Goal: Task Accomplishment & Management: Complete application form

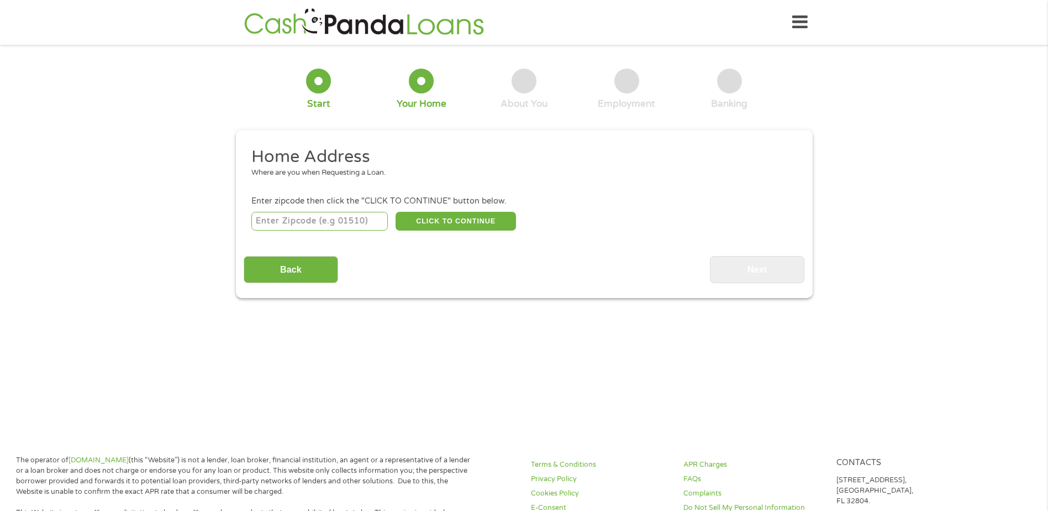
click at [333, 219] on input "number" at bounding box center [319, 221] width 137 height 19
type input "03055"
select select "[US_STATE]"
click at [452, 219] on button "CLICK TO CONTINUE" at bounding box center [456, 221] width 120 height 19
type input "03055"
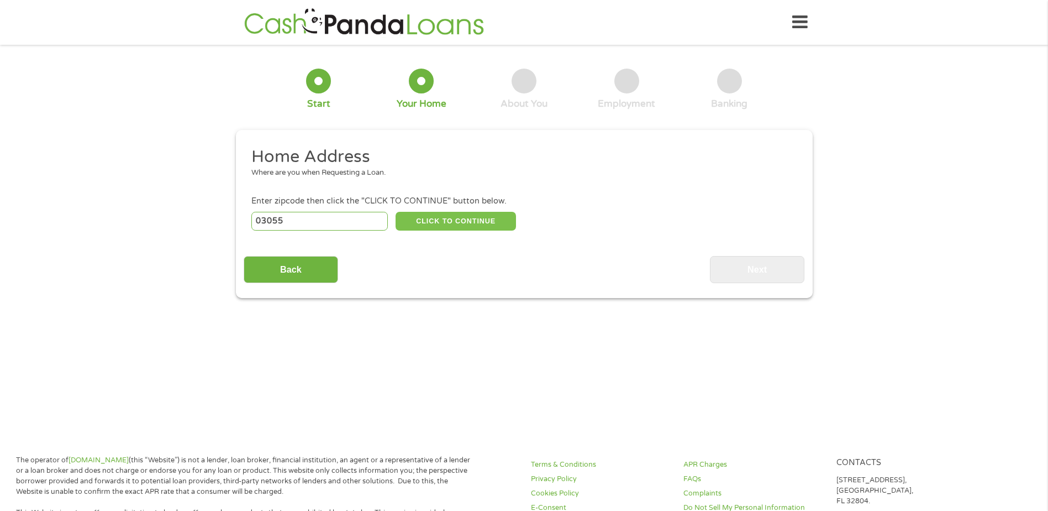
type input "Milford"
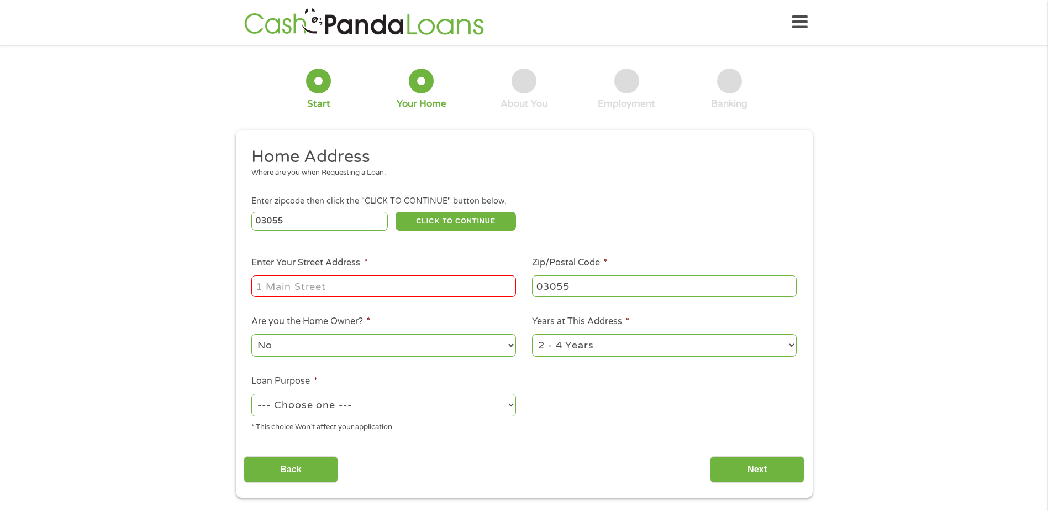
click at [331, 284] on input "Enter Your Street Address *" at bounding box center [383, 285] width 265 height 21
type input "[STREET_ADDRESS]"
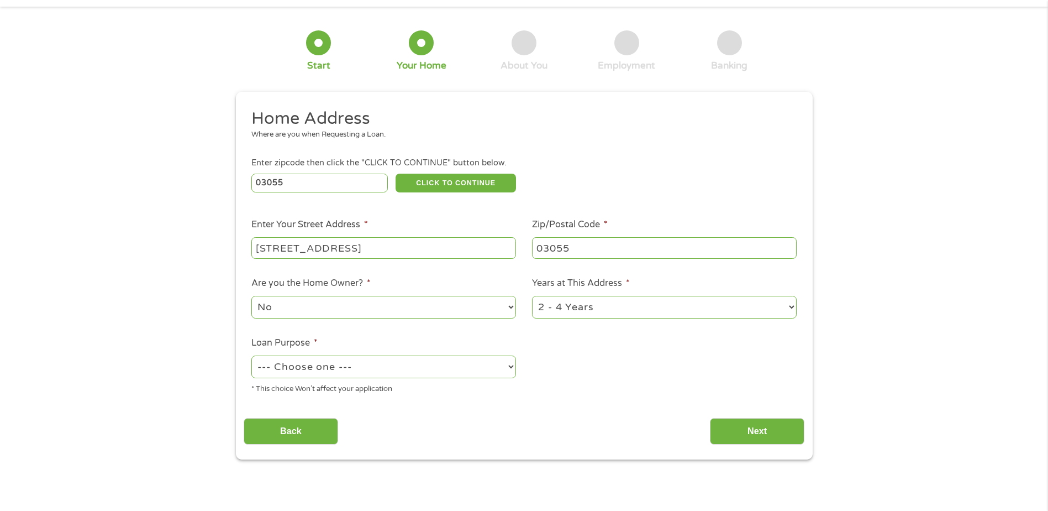
scroll to position [55, 0]
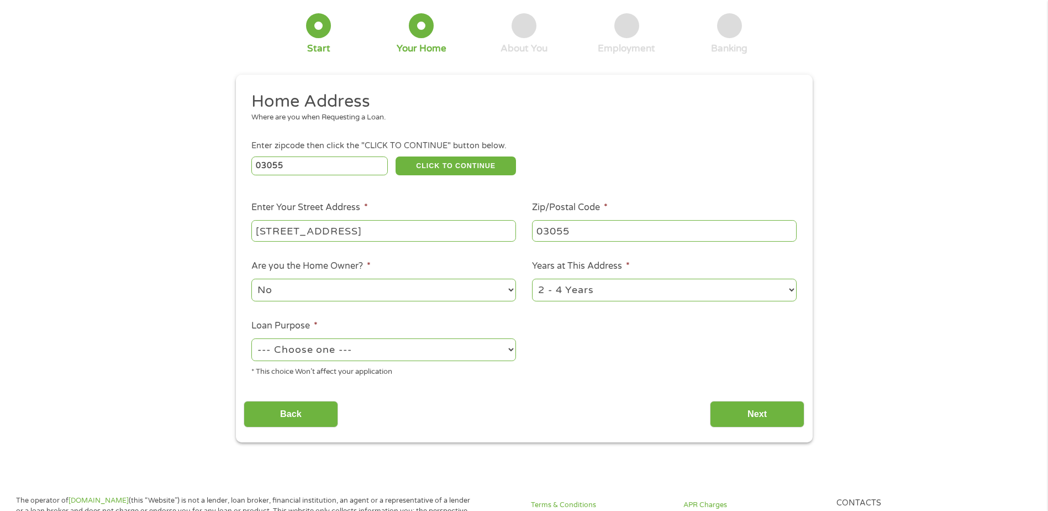
click at [783, 289] on select "1 Year or less 1 - 2 Years 2 - 4 Years Over 4 Years" at bounding box center [664, 290] width 265 height 23
select select "60months"
click at [532, 279] on select "1 Year or less 1 - 2 Years 2 - 4 Years Over 4 Years" at bounding box center [664, 290] width 265 height 23
click at [497, 348] on select "--- Choose one --- Pay Bills Debt Consolidation Home Improvement Major Purchase…" at bounding box center [383, 349] width 265 height 23
select select "other"
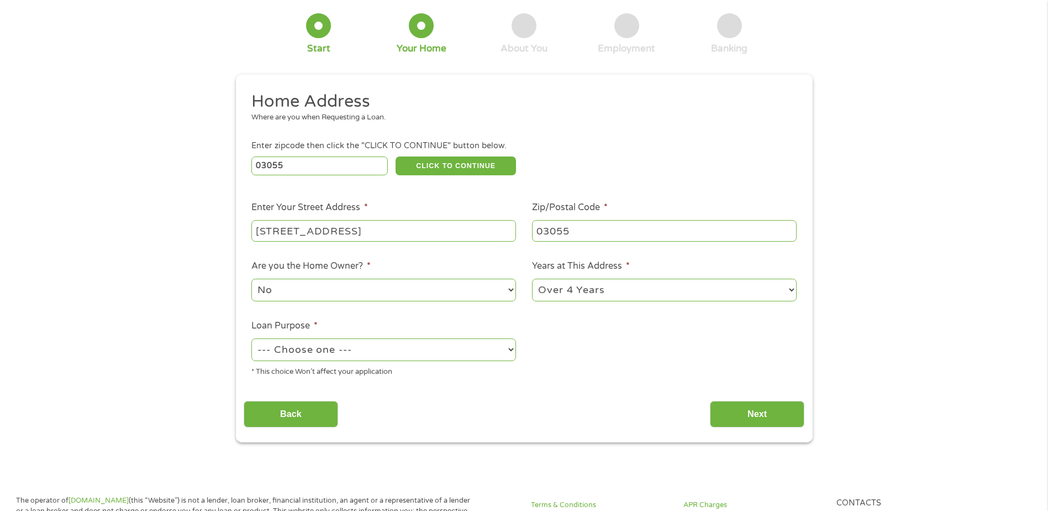
click at [251, 338] on select "--- Choose one --- Pay Bills Debt Consolidation Home Improvement Major Purchase…" at bounding box center [383, 349] width 265 height 23
click at [727, 418] on input "Next" at bounding box center [757, 414] width 95 height 27
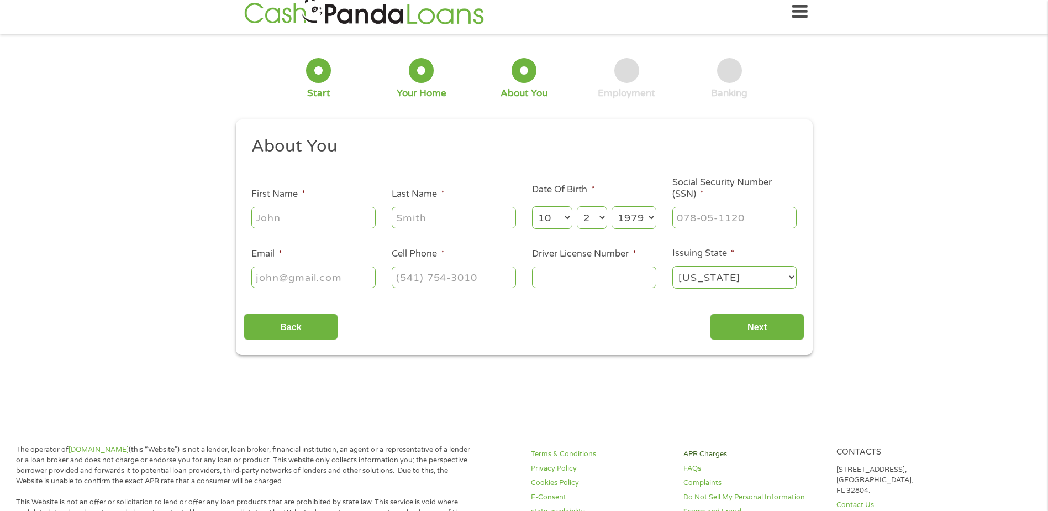
scroll to position [0, 0]
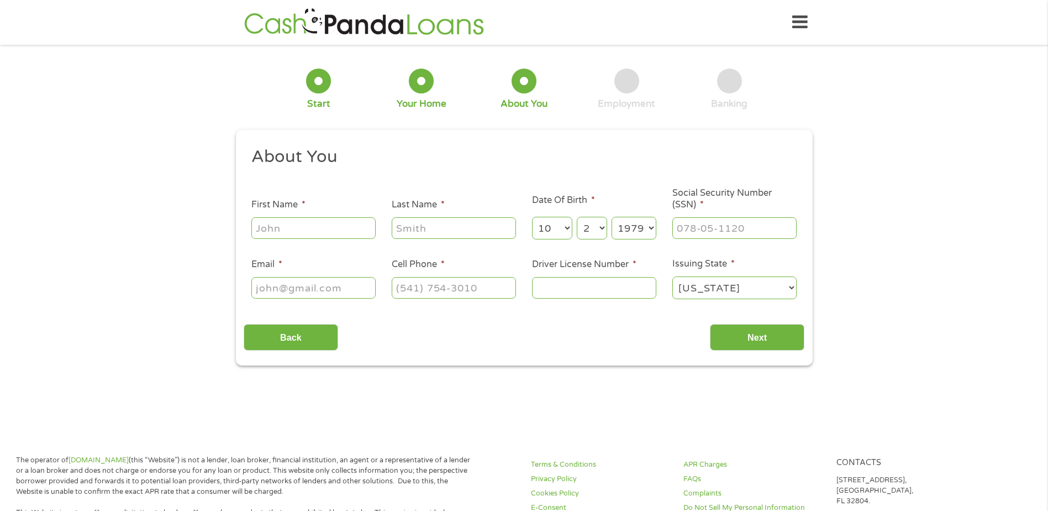
click at [330, 224] on input "First Name *" at bounding box center [313, 227] width 124 height 21
type input "Rose"
type input "Peacock"
type input "[EMAIL_ADDRESS][DOMAIN_NAME]"
click at [560, 227] on select "Month 1 2 3 4 5 6 7 8 9 10 11 12" at bounding box center [552, 228] width 40 height 23
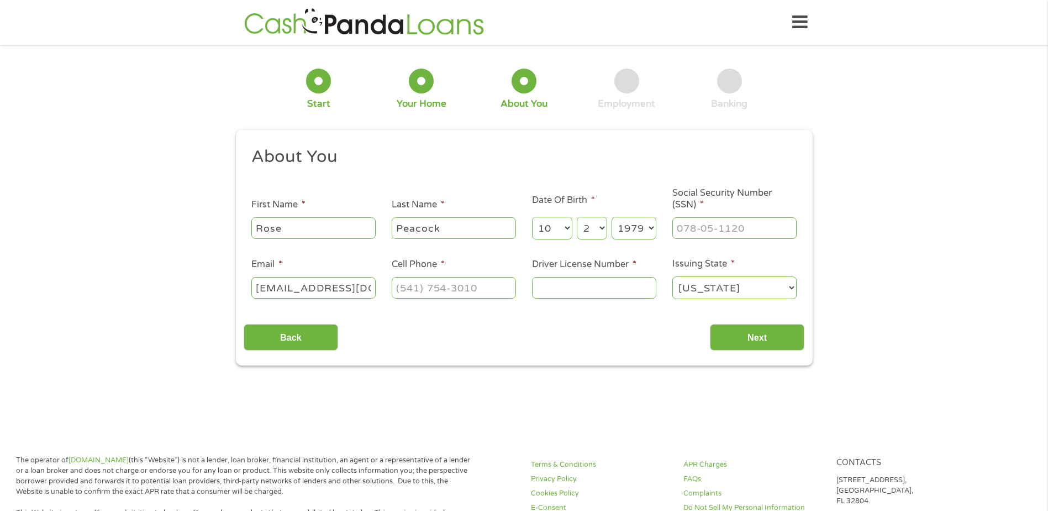
select select "2"
click at [532, 217] on select "Month 1 2 3 4 5 6 7 8 9 10 11 12" at bounding box center [552, 228] width 40 height 23
click at [596, 234] on select "Day 1 2 3 4 5 6 7 8 9 10 11 12 13 14 15 16 17 18 19 20 21 22 23 24 25 26 27 28 …" at bounding box center [592, 228] width 30 height 23
select select "22"
click at [577, 217] on select "Day 1 2 3 4 5 6 7 8 9 10 11 12 13 14 15 16 17 18 19 20 21 22 23 24 25 26 27 28 …" at bounding box center [592, 228] width 30 height 23
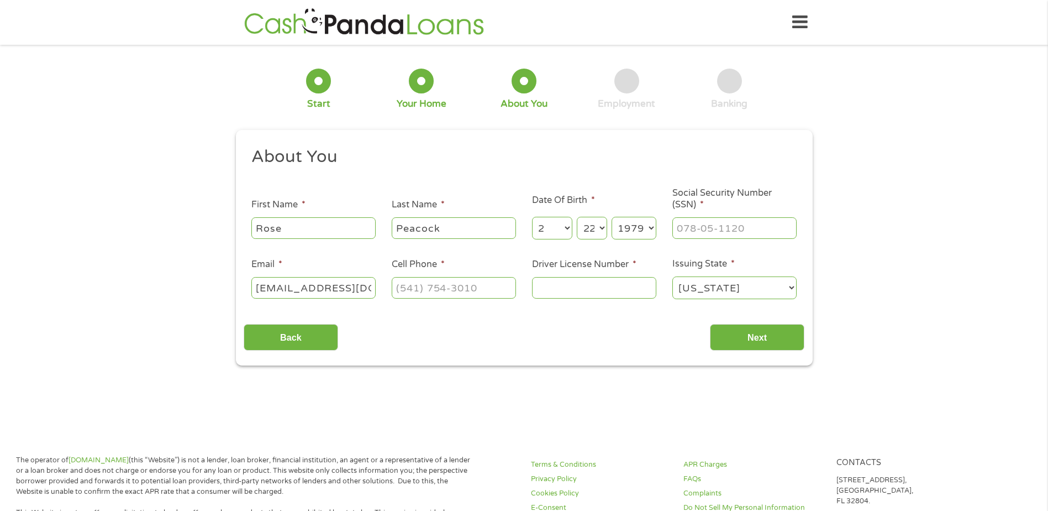
click at [636, 229] on select "Year [DATE] 2006 2005 2004 2003 2002 2001 2000 1999 1998 1997 1996 1995 1994 19…" at bounding box center [634, 228] width 45 height 23
select select "1934"
click at [612, 217] on select "Year [DATE] 2006 2005 2004 2003 2002 2001 2000 1999 1998 1997 1996 1995 1994 19…" at bounding box center [634, 228] width 45 height 23
click at [690, 230] on input "___-__-____" at bounding box center [735, 227] width 124 height 21
type input "001-26-1603"
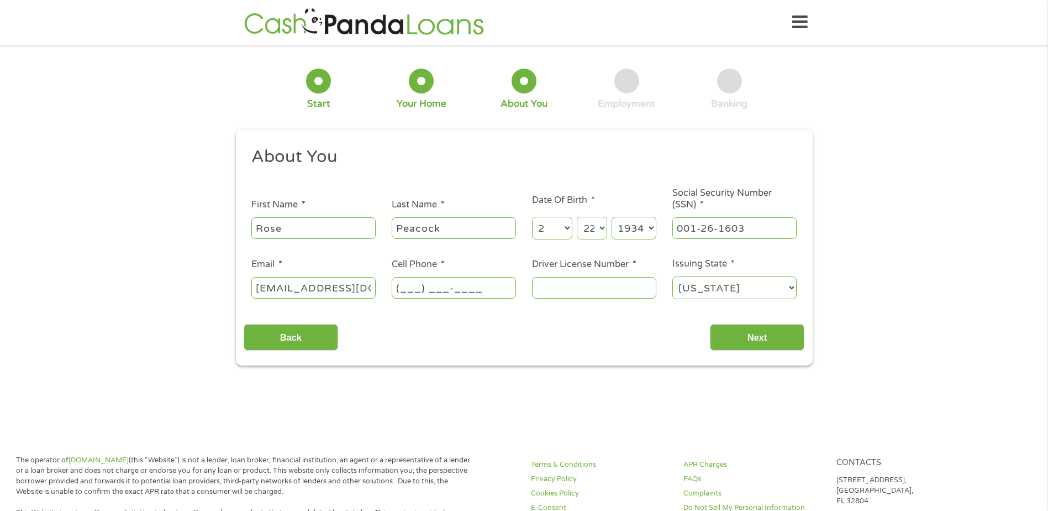
click at [487, 288] on input "(___) ___-____" at bounding box center [454, 287] width 124 height 21
type input "[PHONE_NUMBER]"
click at [597, 292] on input "Driver License Number *" at bounding box center [594, 287] width 124 height 21
type input "nhn16425982"
click at [744, 334] on input "Next" at bounding box center [757, 337] width 95 height 27
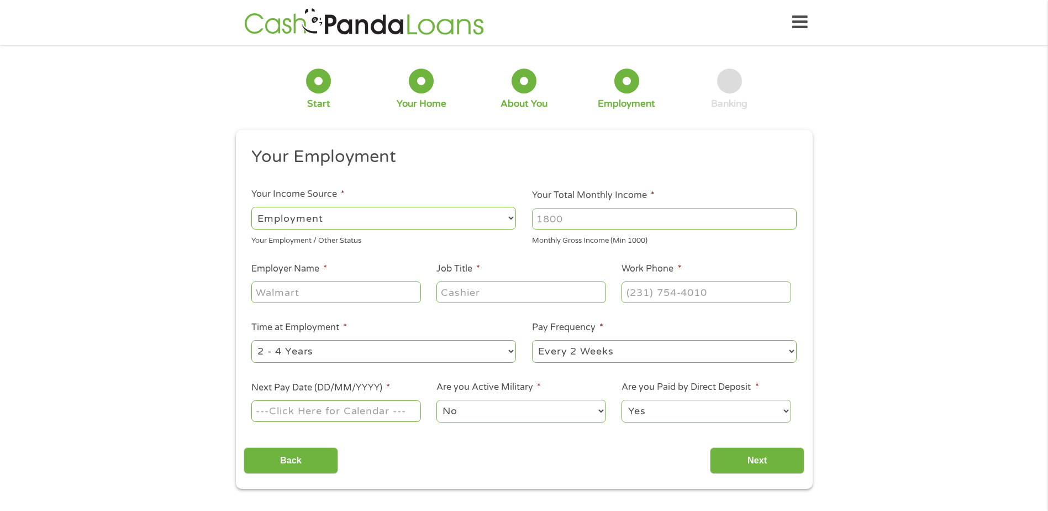
scroll to position [4, 4]
click at [505, 214] on select "--- Choose one --- Employment [DEMOGRAPHIC_DATA] Benefits" at bounding box center [383, 218] width 265 height 23
select select "benefits"
click at [251, 207] on select "--- Choose one --- Employment [DEMOGRAPHIC_DATA] Benefits" at bounding box center [383, 218] width 265 height 23
type input "Other"
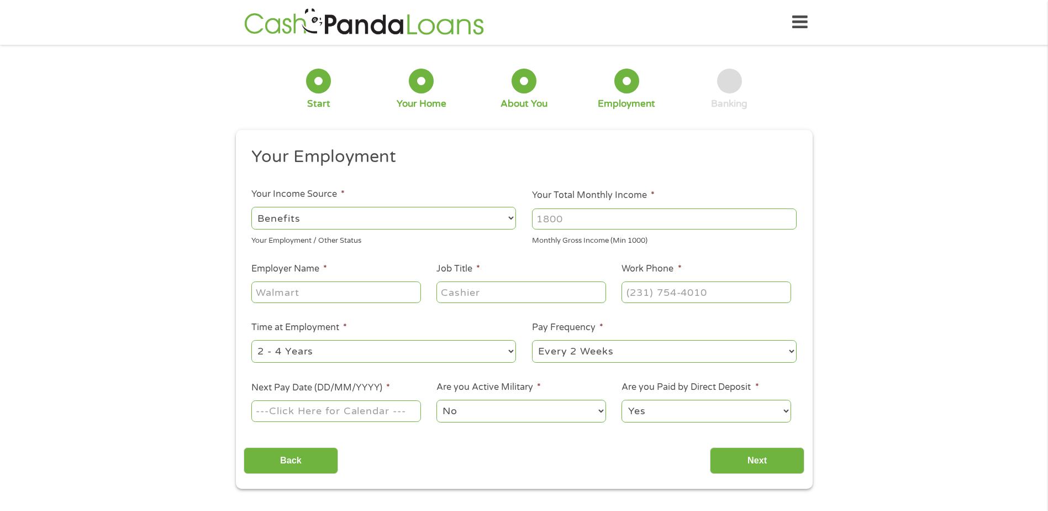
type input "[PHONE_NUMBER]"
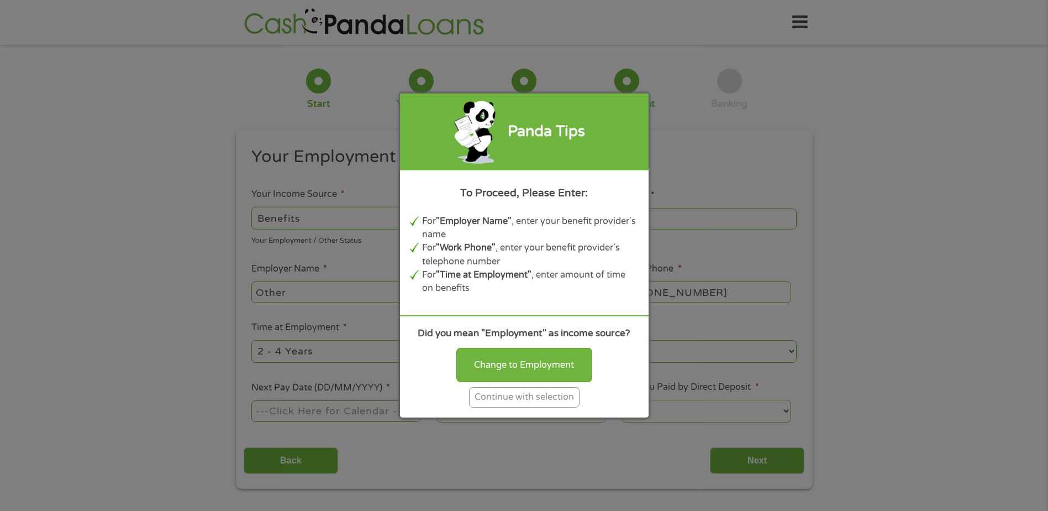
click at [533, 399] on div "Continue with selection" at bounding box center [524, 397] width 111 height 20
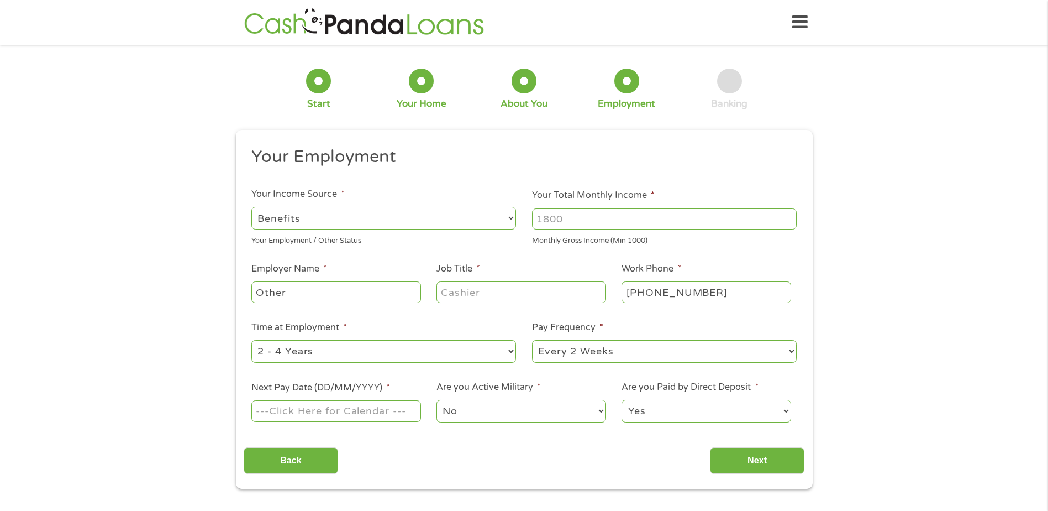
click at [614, 222] on input "Your Total Monthly Income *" at bounding box center [664, 218] width 265 height 21
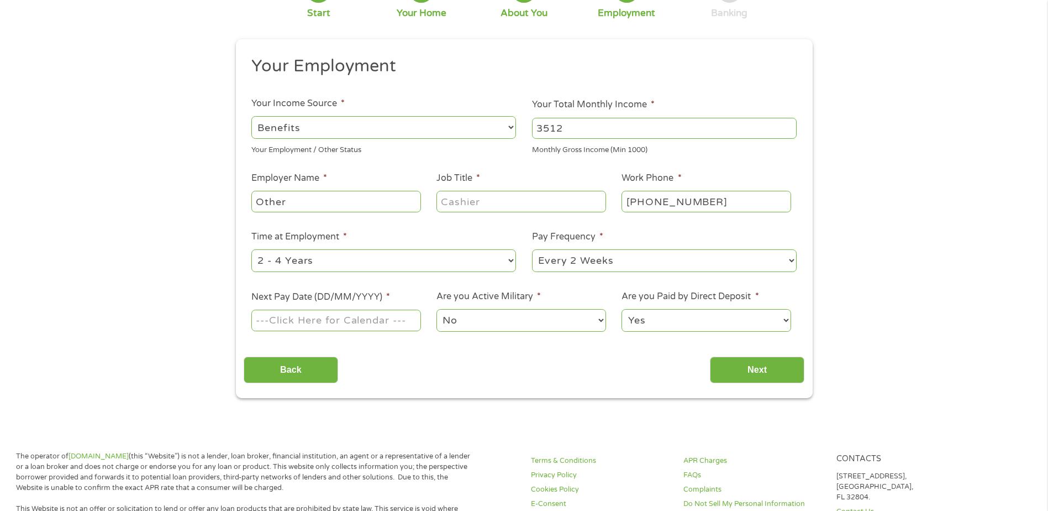
scroll to position [111, 0]
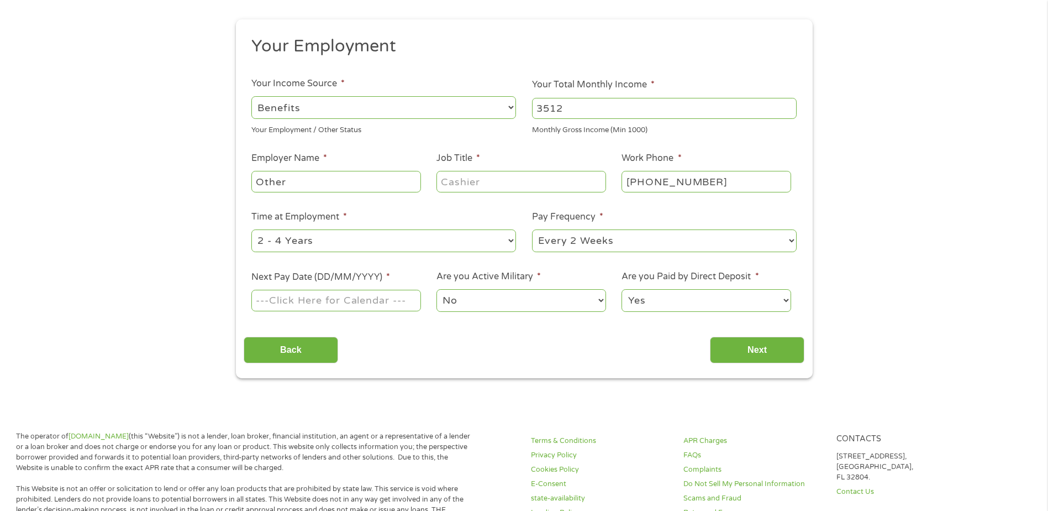
type input "3512"
click at [513, 241] on select "--- Choose one --- 1 Year or less 1 - 2 Years 2 - 4 Years Over 4 Years" at bounding box center [383, 240] width 265 height 23
select select "60months"
click at [251, 229] on select "--- Choose one --- 1 Year or less 1 - 2 Years 2 - 4 Years Over 4 Years" at bounding box center [383, 240] width 265 height 23
click at [644, 238] on select "--- Choose one --- Every 2 Weeks Every Week Monthly Semi-Monthly" at bounding box center [664, 240] width 265 height 23
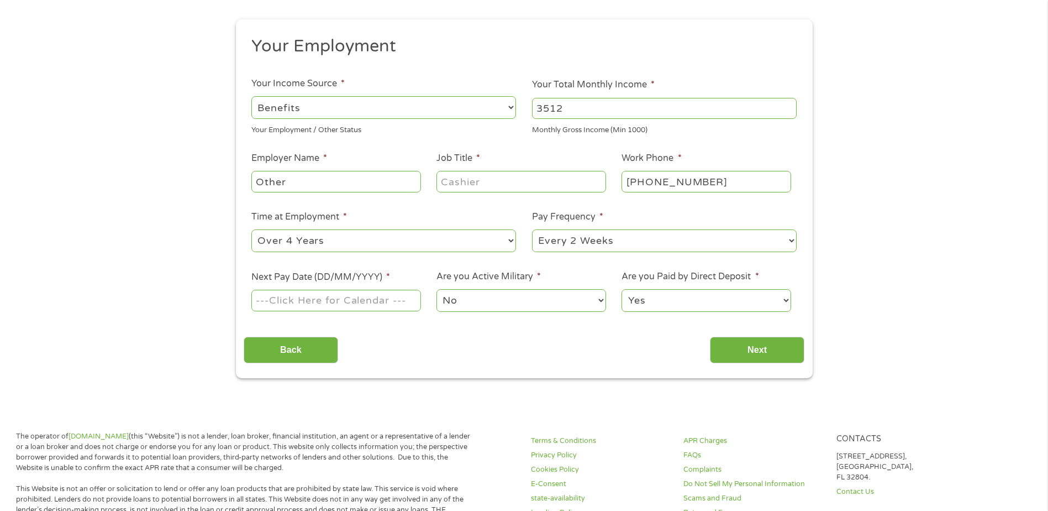
select select "monthly"
click at [532, 229] on select "--- Choose one --- Every 2 Weeks Every Week Monthly Semi-Monthly" at bounding box center [664, 240] width 265 height 23
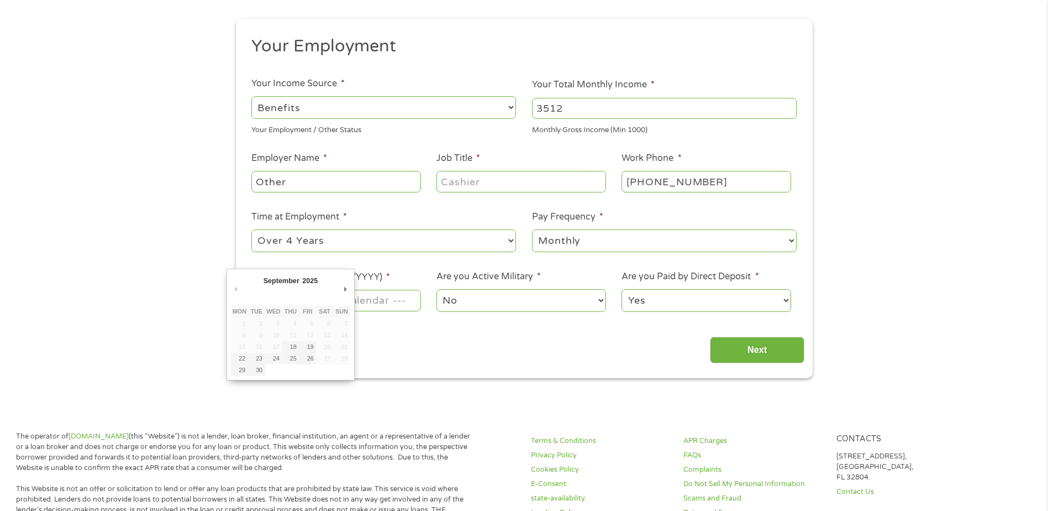
click at [397, 302] on input "Next Pay Date (DD/MM/YYYY) *" at bounding box center [335, 300] width 169 height 21
type input "[DATE]"
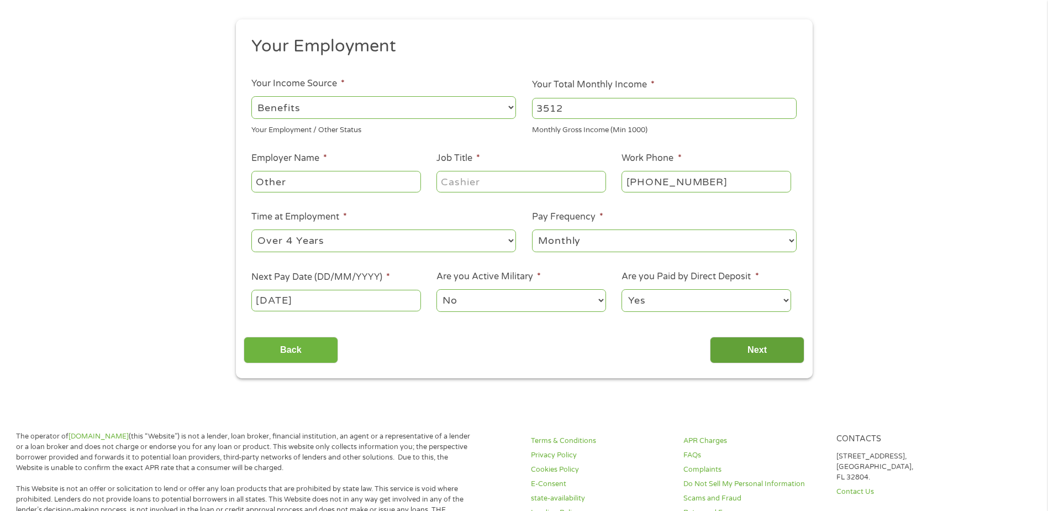
click at [758, 350] on input "Next" at bounding box center [757, 350] width 95 height 27
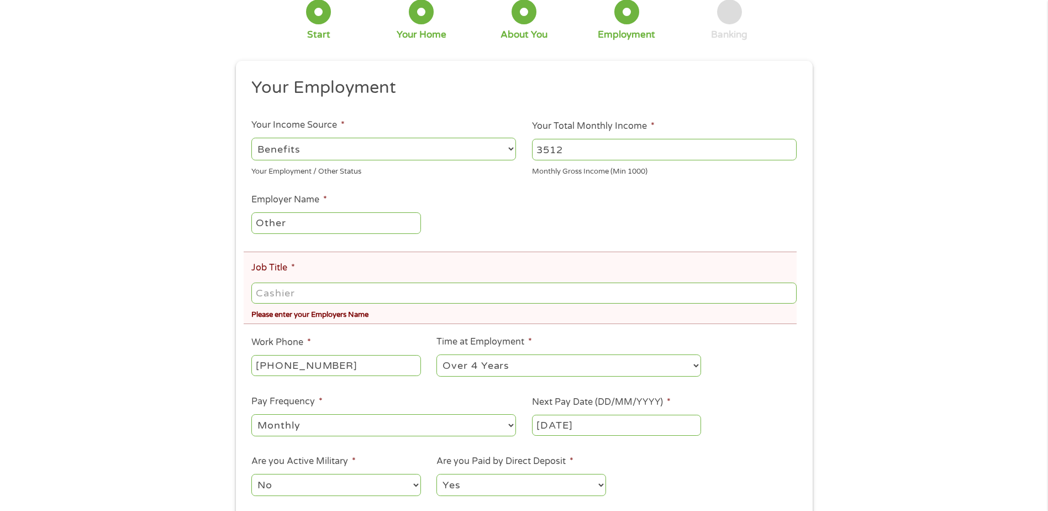
click at [384, 293] on input "Job Title *" at bounding box center [523, 292] width 545 height 21
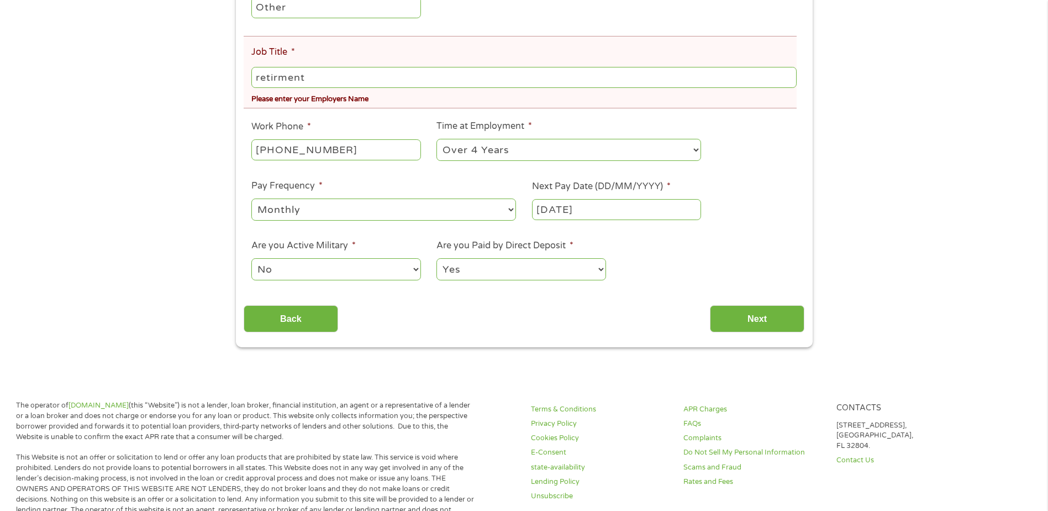
scroll to position [387, 0]
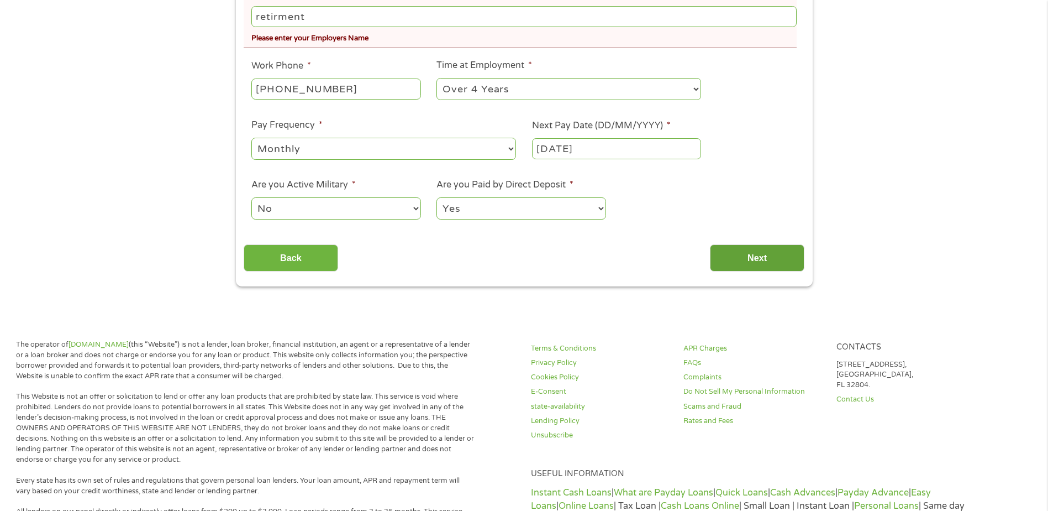
type input "retirment"
click at [756, 260] on input "Next" at bounding box center [757, 257] width 95 height 27
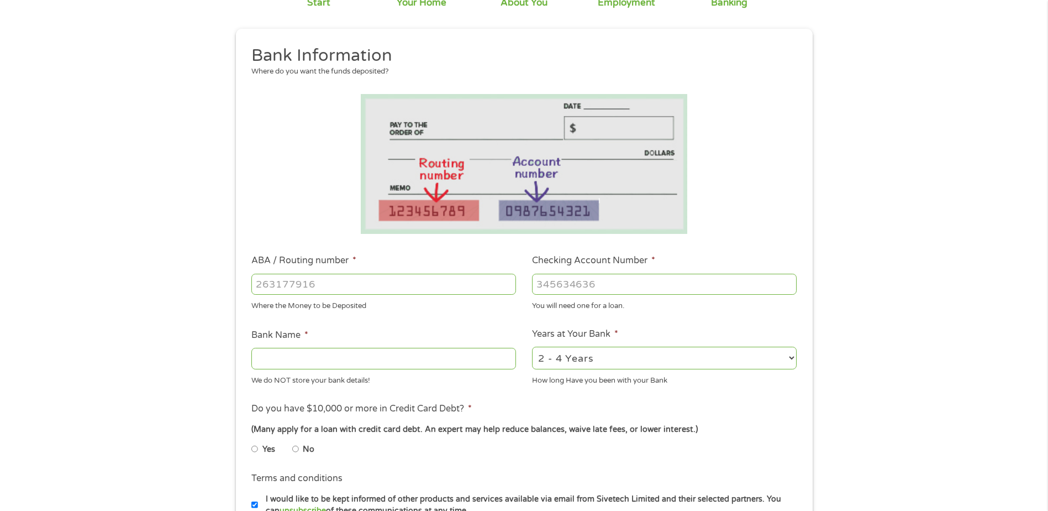
scroll to position [111, 0]
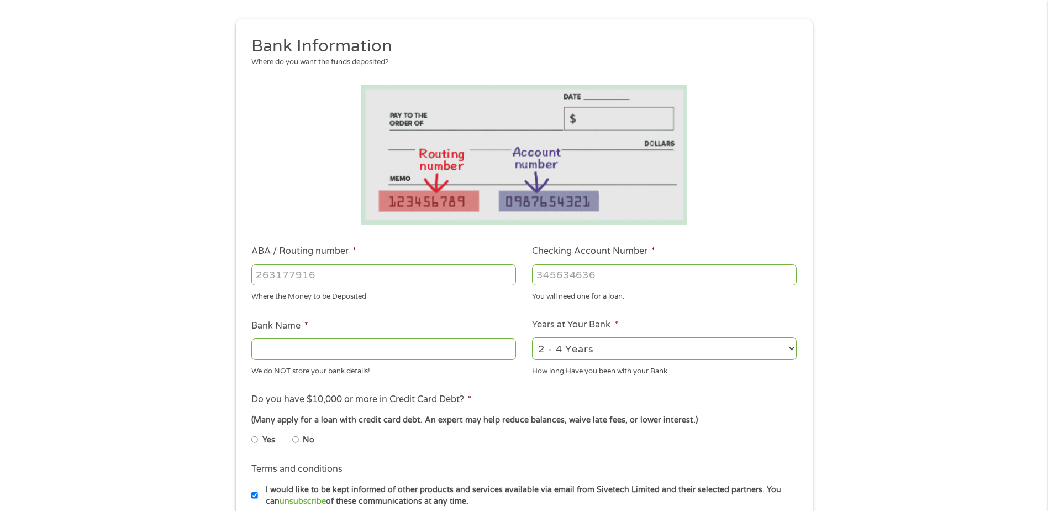
click at [375, 272] on input "ABA / Routing number *" at bounding box center [383, 274] width 265 height 21
type input "031101279"
type input "THE BANCORP BANK"
type input "031101279"
click at [589, 271] on input "Checking Account Number *" at bounding box center [664, 274] width 265 height 21
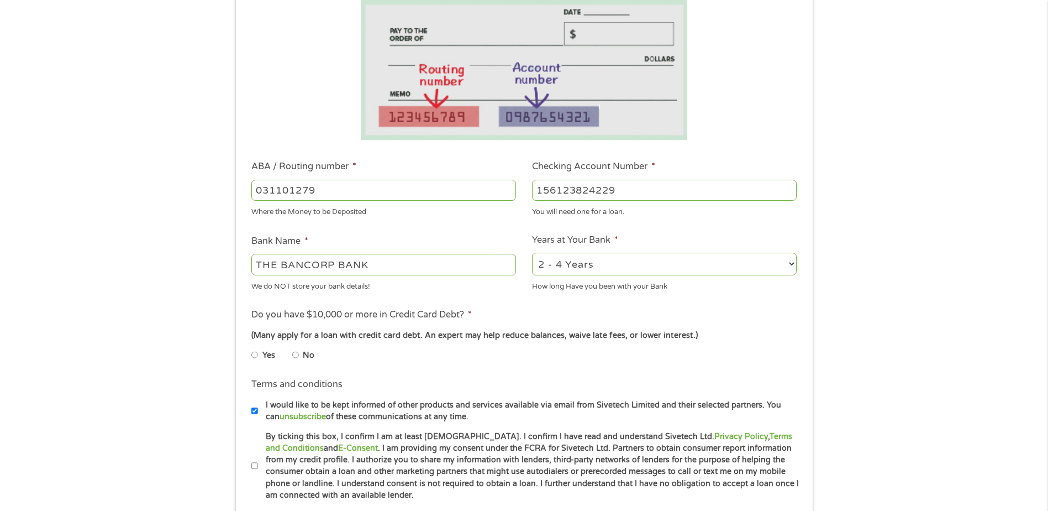
scroll to position [221, 0]
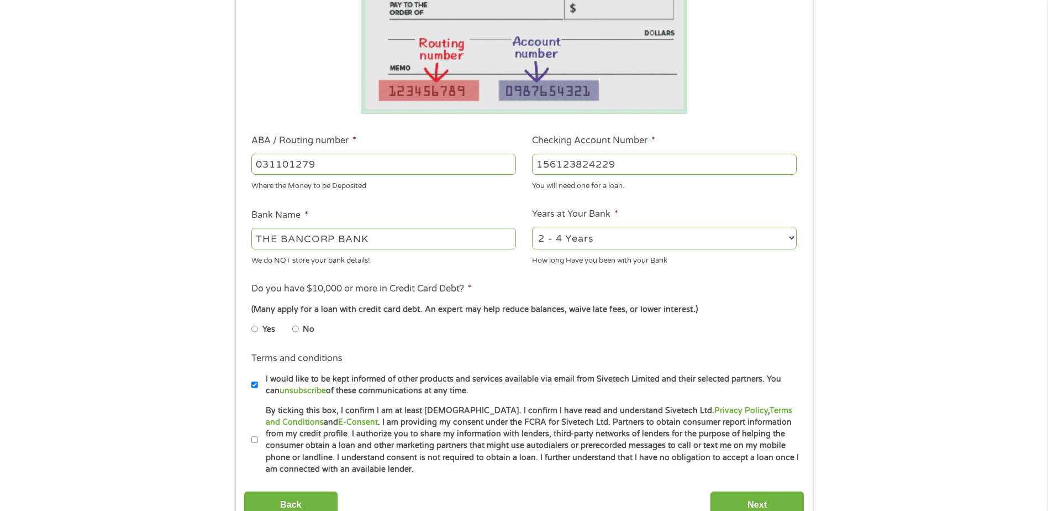
type input "156123824229"
click at [296, 329] on input "No" at bounding box center [295, 329] width 7 height 18
radio input "true"
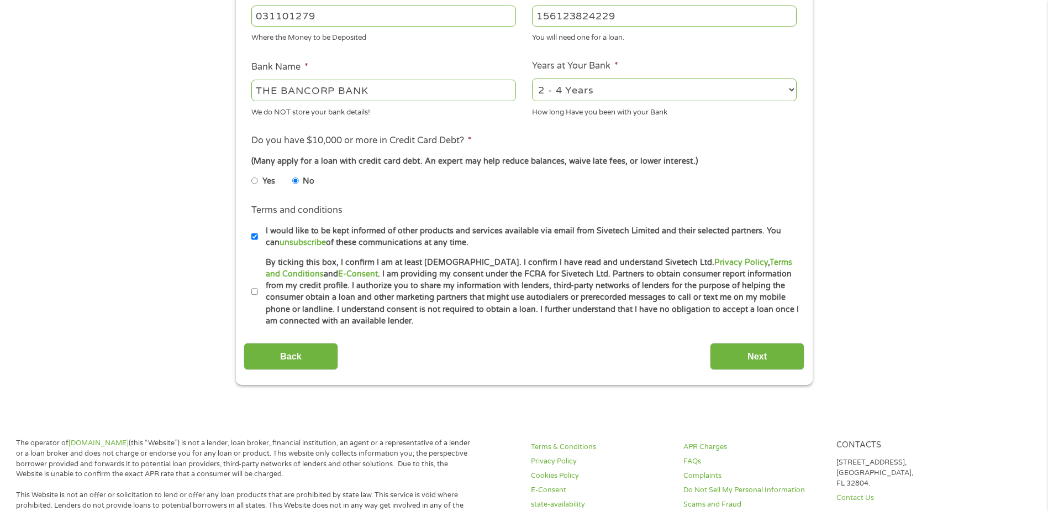
scroll to position [387, 0]
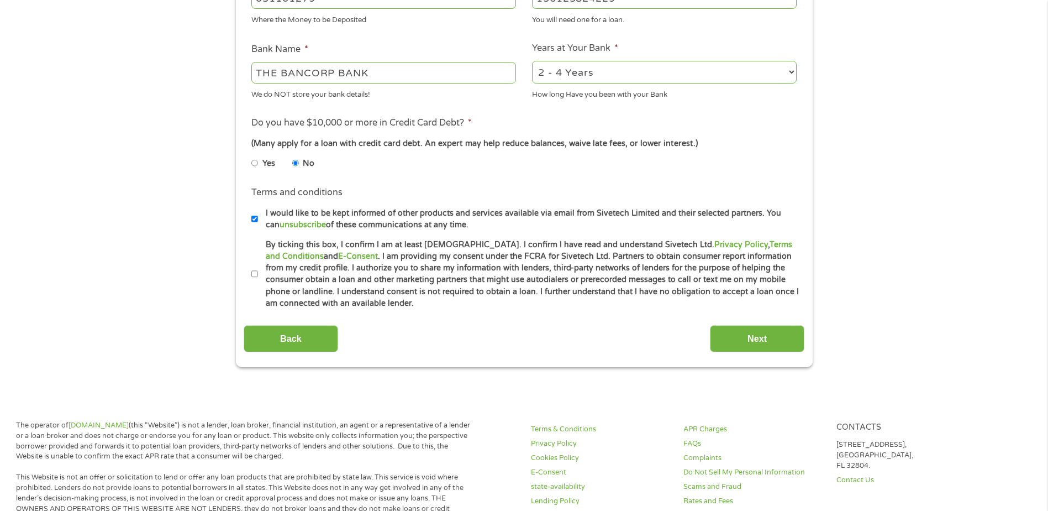
click at [256, 276] on input "By ticking this box, I confirm I am at least [DEMOGRAPHIC_DATA]. I confirm I ha…" at bounding box center [254, 274] width 7 height 18
checkbox input "true"
click at [781, 340] on input "Next" at bounding box center [757, 338] width 95 height 27
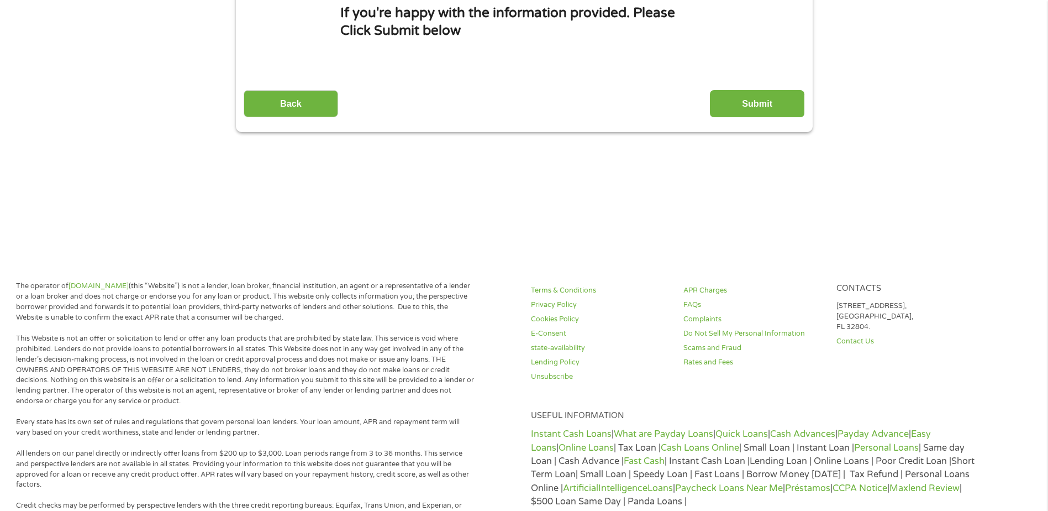
scroll to position [0, 0]
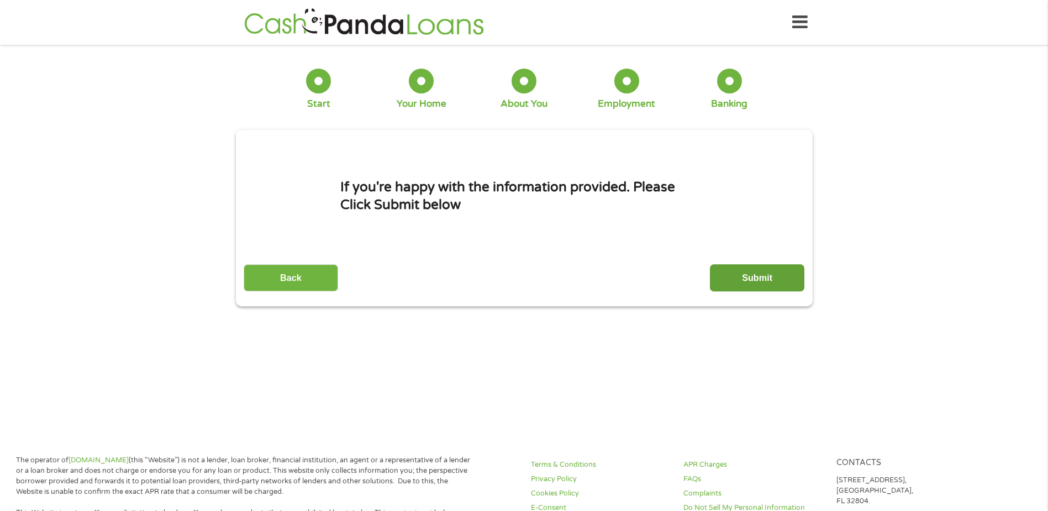
click at [763, 277] on input "Submit" at bounding box center [757, 277] width 95 height 27
